Goal: Find specific page/section: Find specific page/section

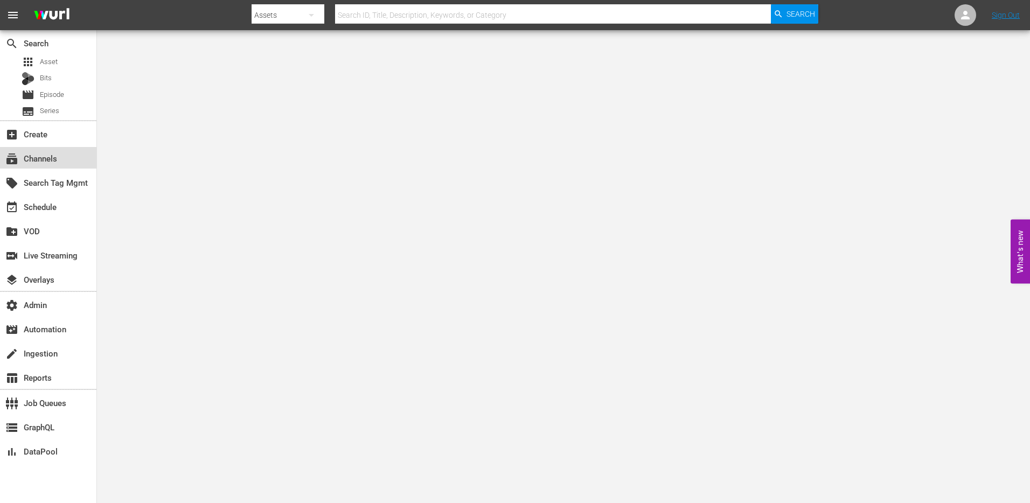
click at [44, 162] on div "subscriptions Channels" at bounding box center [30, 157] width 60 height 10
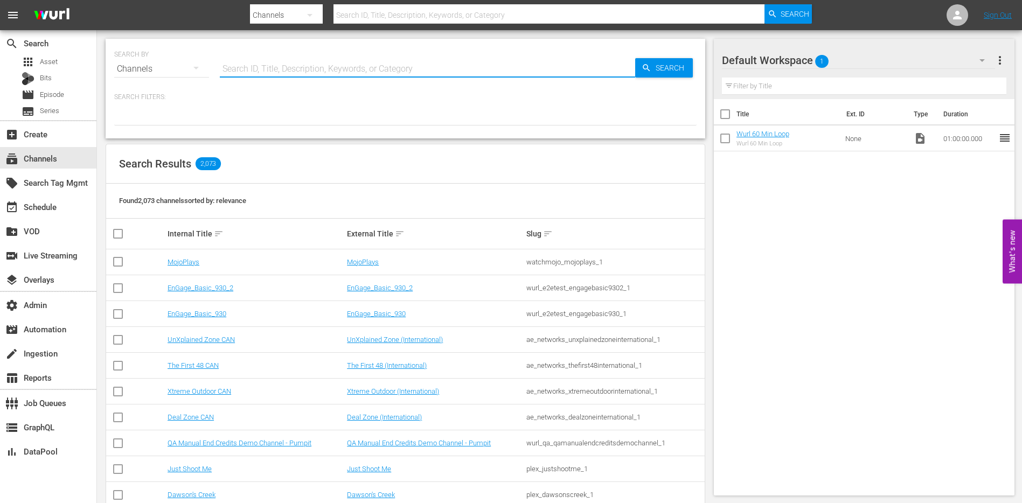
click at [316, 73] on input "text" at bounding box center [427, 69] width 415 height 26
type input "fifa"
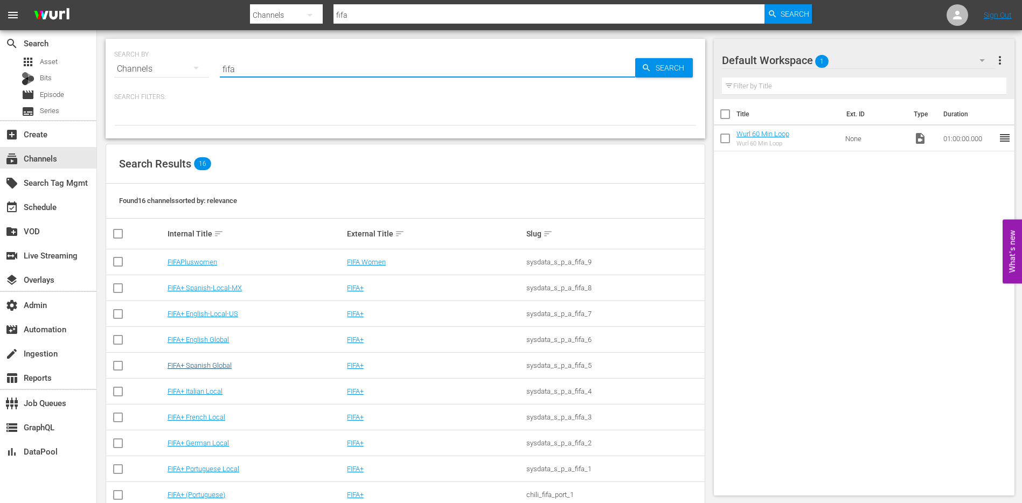
type input "fifa"
click at [208, 365] on link "FIFA+ Spanish Global" at bounding box center [200, 365] width 64 height 8
